Goal: Transaction & Acquisition: Purchase product/service

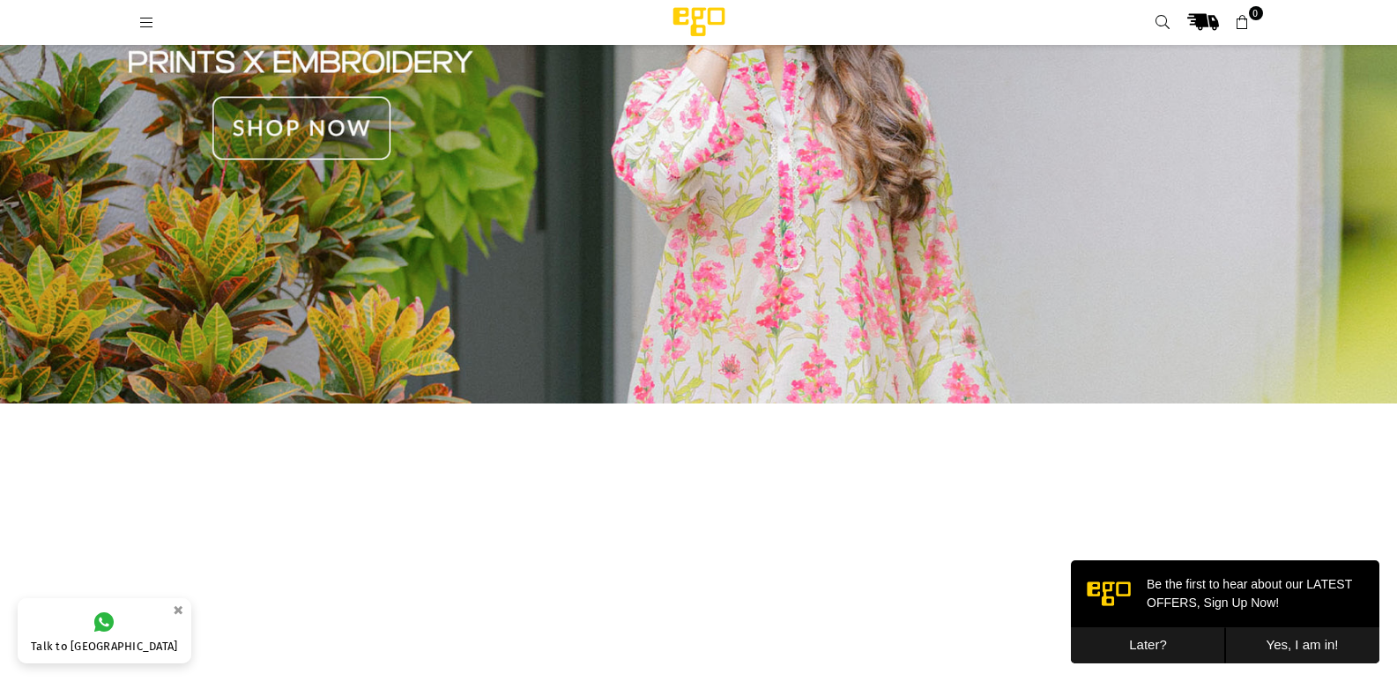
scroll to position [2606, 0]
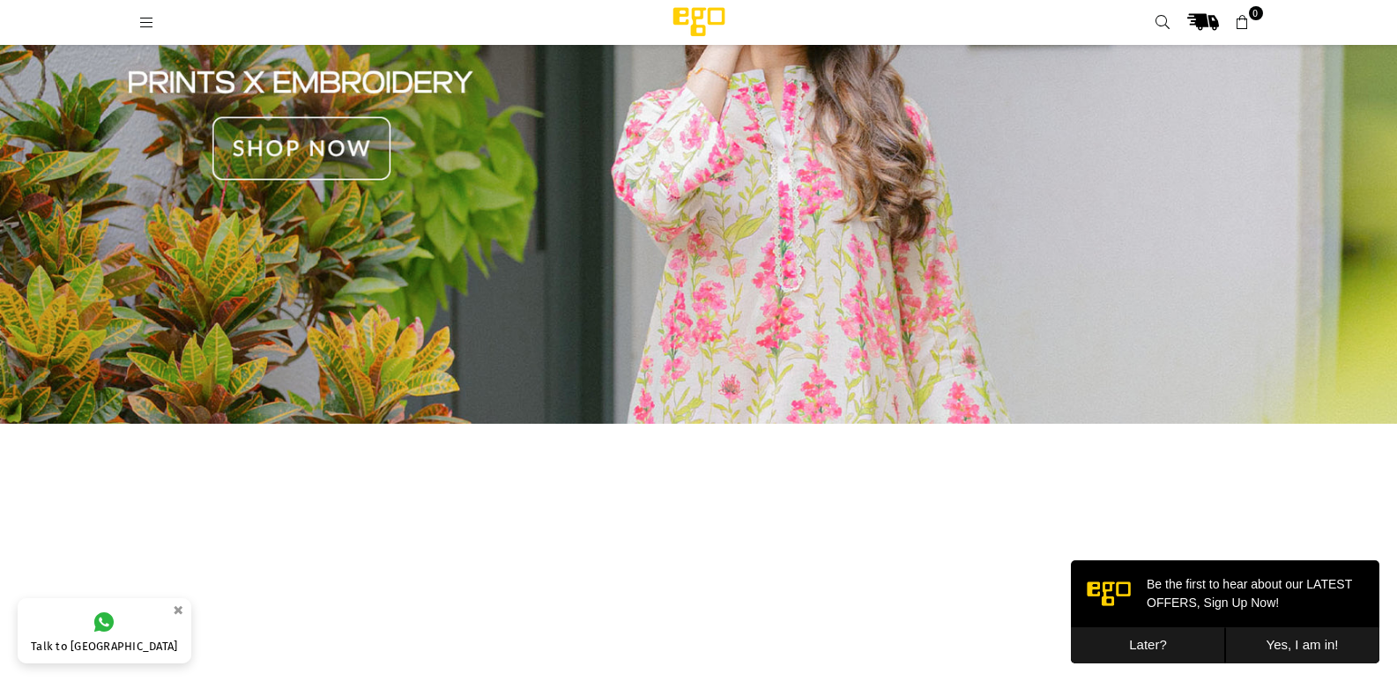
click at [151, 32] on div at bounding box center [381, 22] width 485 height 32
click at [150, 21] on icon at bounding box center [147, 23] width 16 height 16
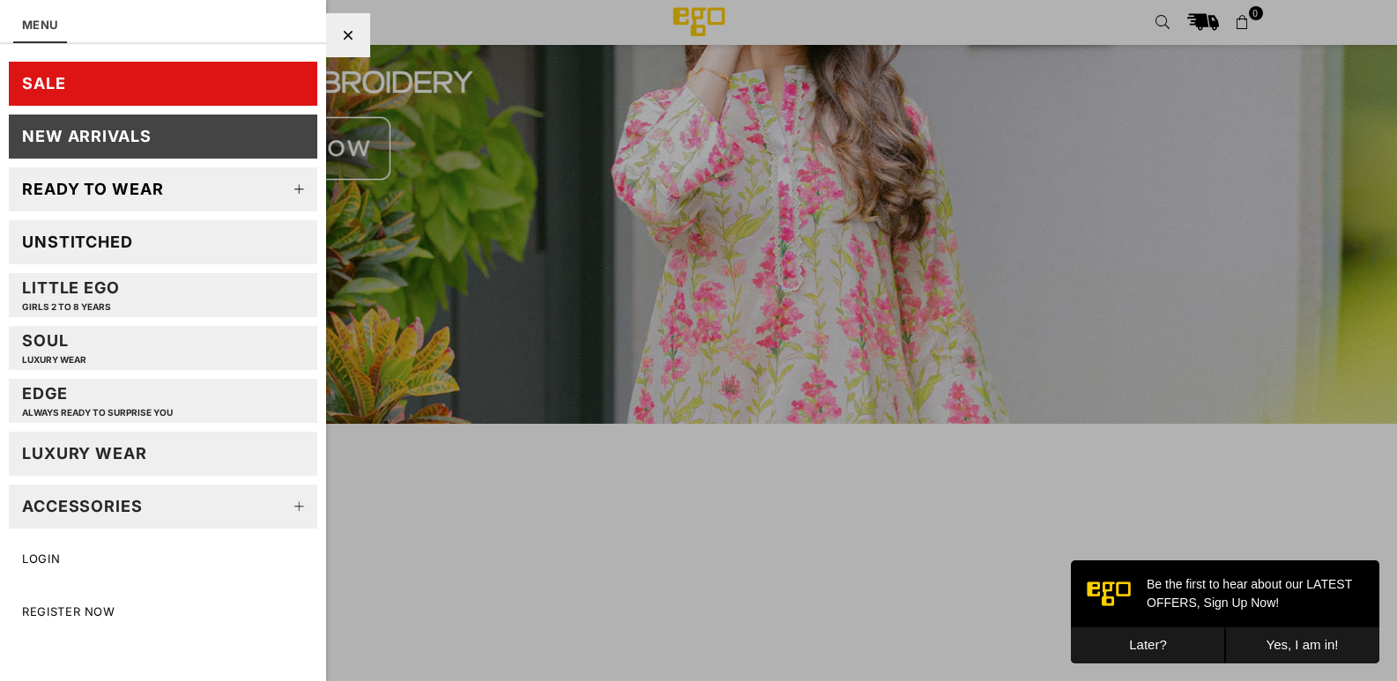
click at [122, 192] on div "Ready to wear" at bounding box center [93, 189] width 142 height 20
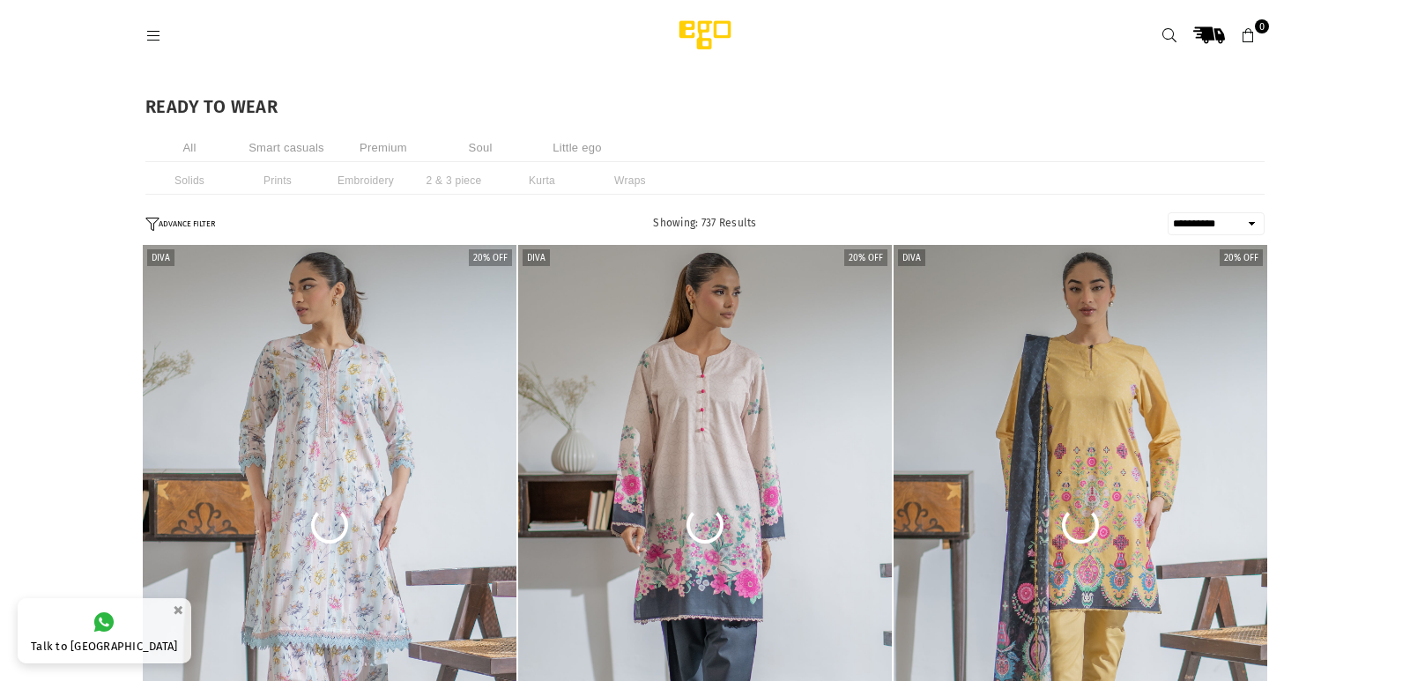
select select "**********"
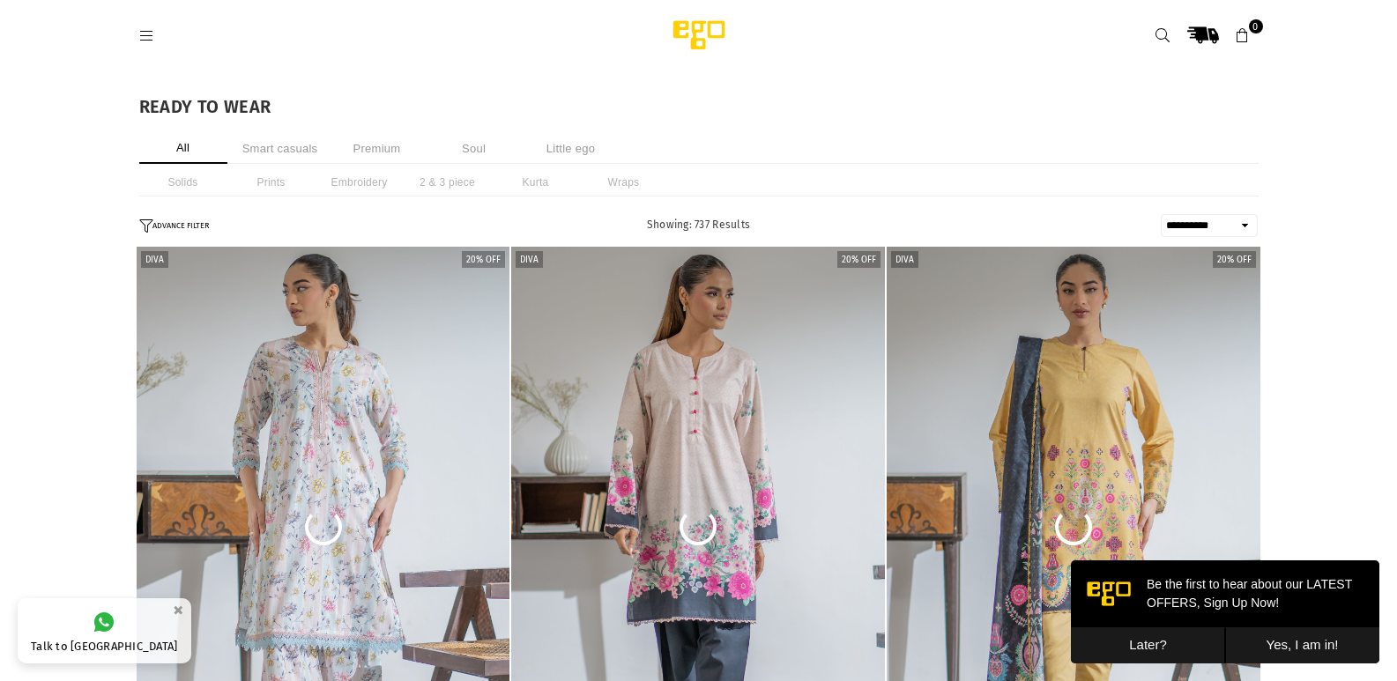
click at [158, 32] on link at bounding box center [147, 34] width 32 height 13
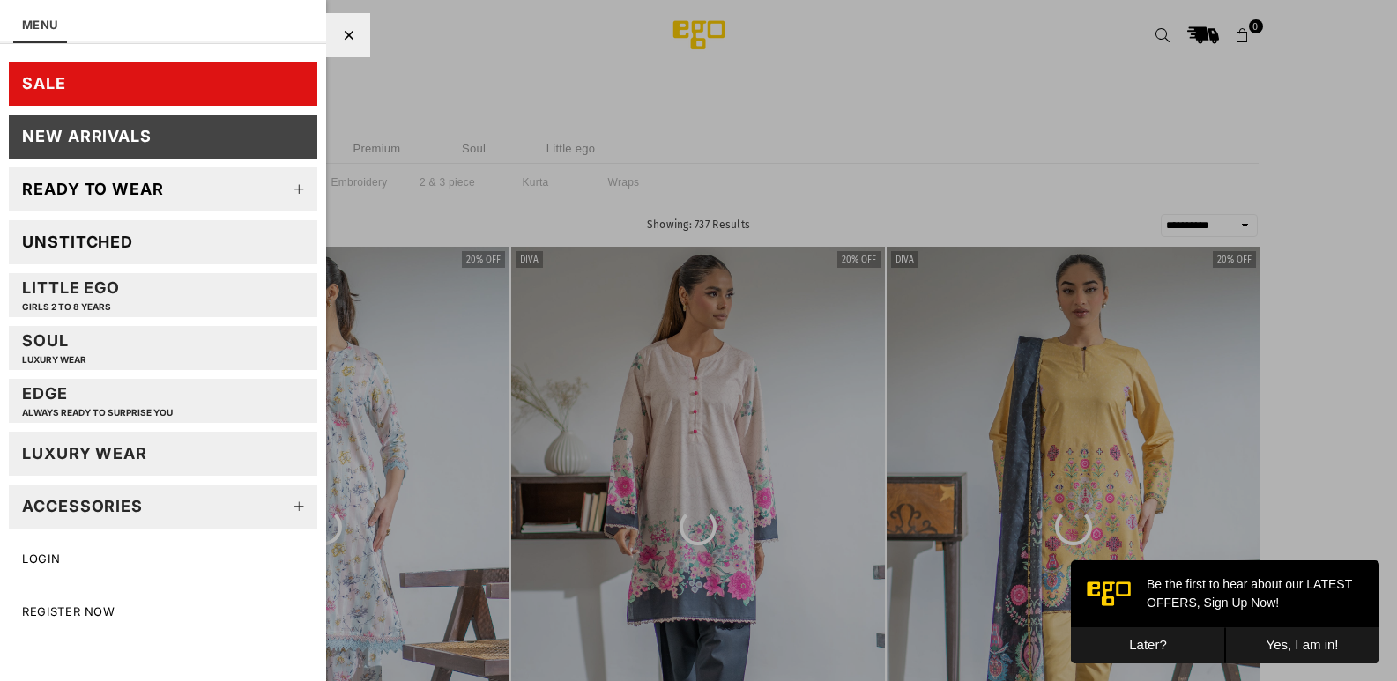
click at [353, 152] on div at bounding box center [698, 340] width 1397 height 681
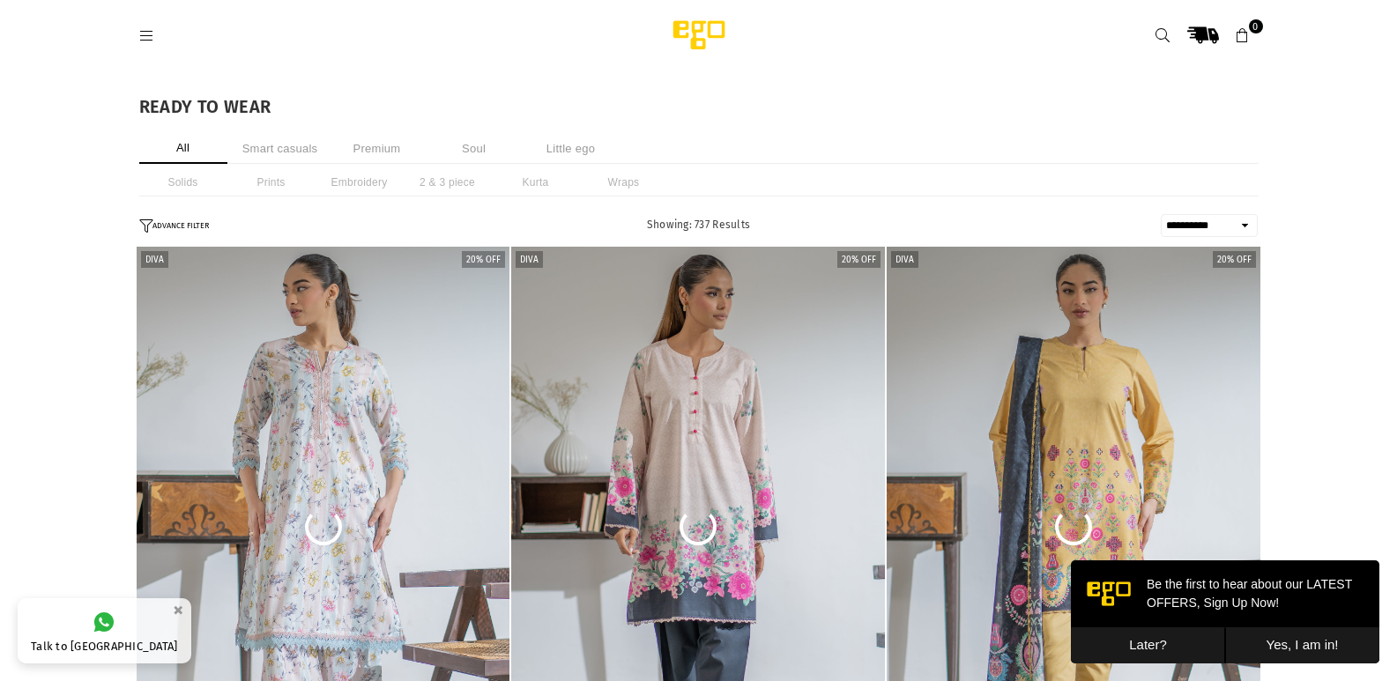
click at [523, 188] on li "Kurta" at bounding box center [536, 182] width 88 height 28
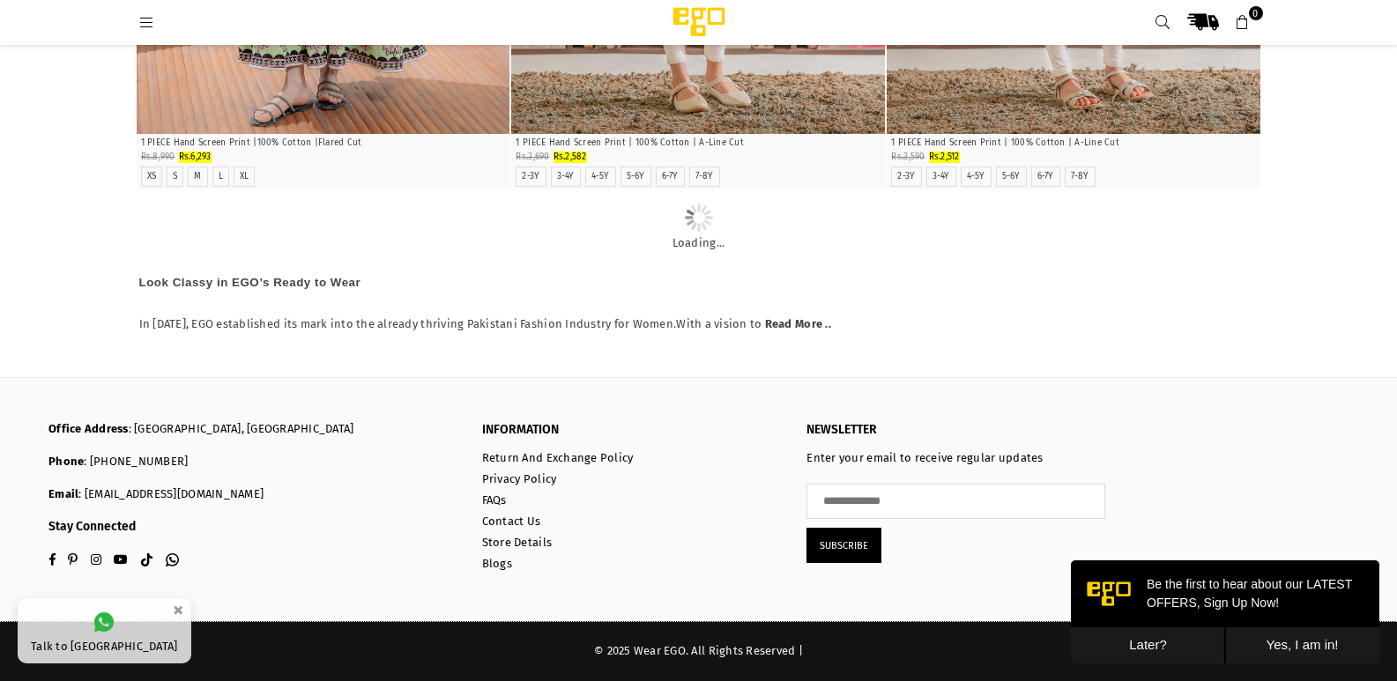
scroll to position [3673, 0]
